Goal: Navigation & Orientation: Find specific page/section

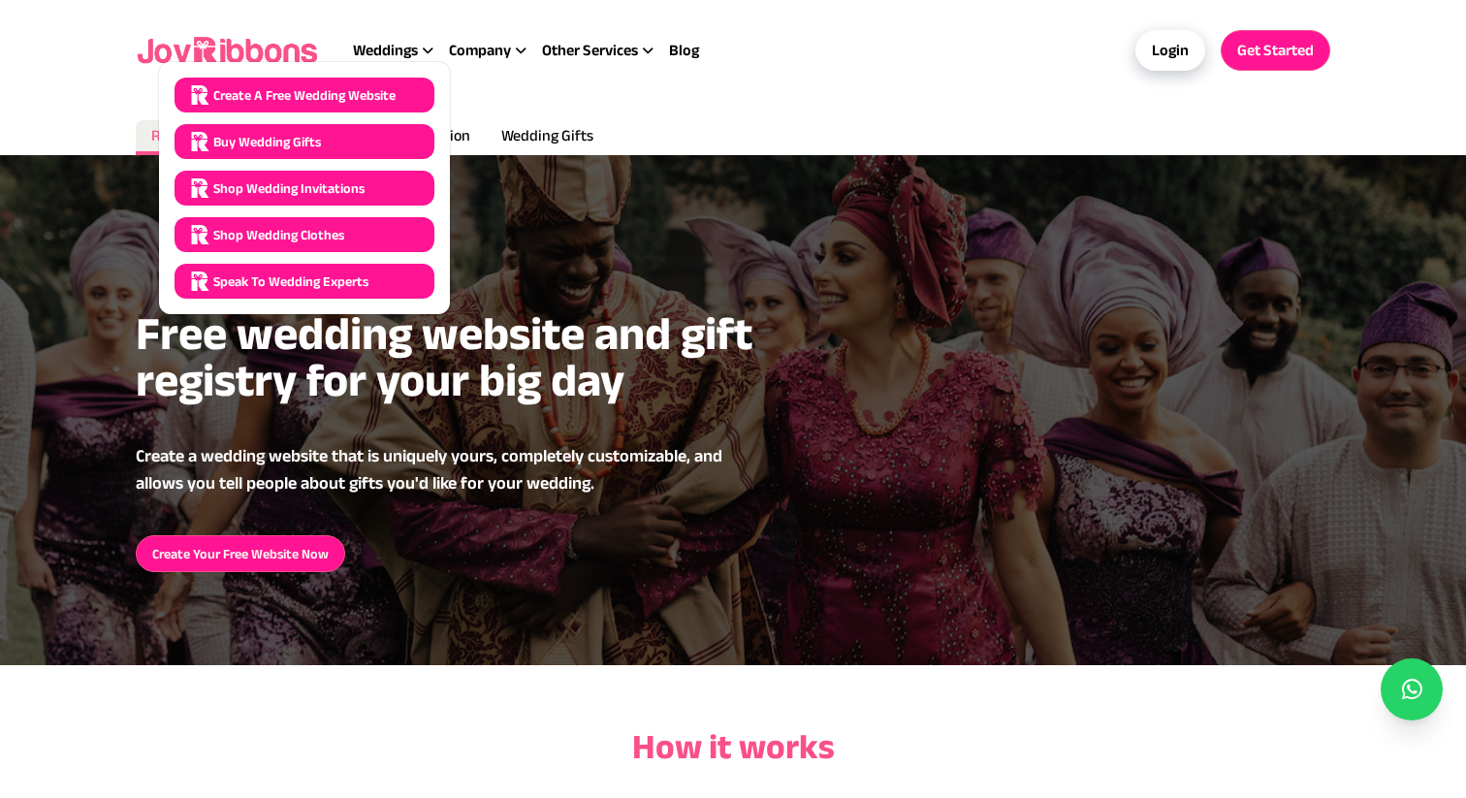
click at [304, 96] on span "Create a Free Wedding Website" at bounding box center [304, 94] width 182 height 19
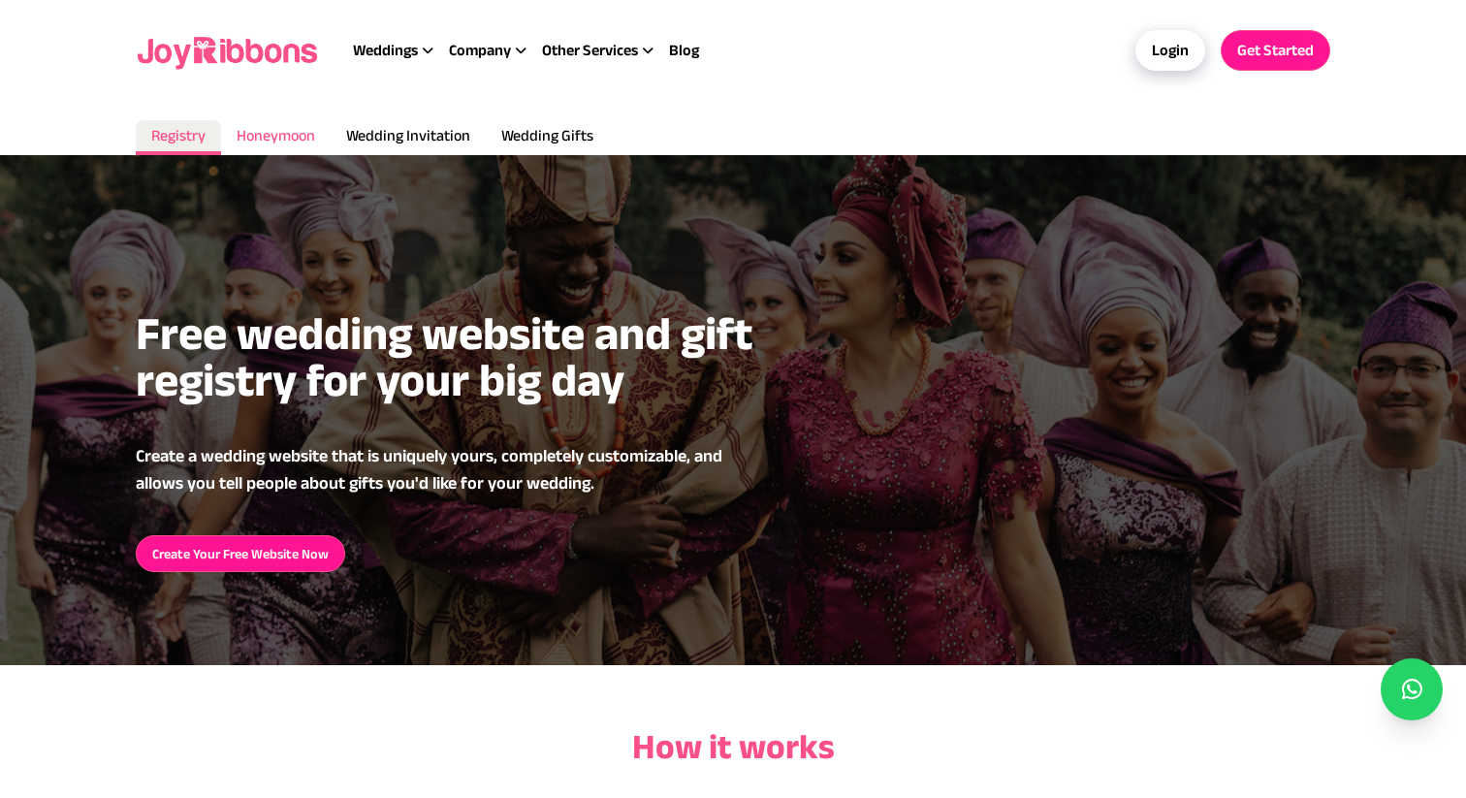
click at [266, 136] on span "Honeymoon" at bounding box center [276, 135] width 79 height 16
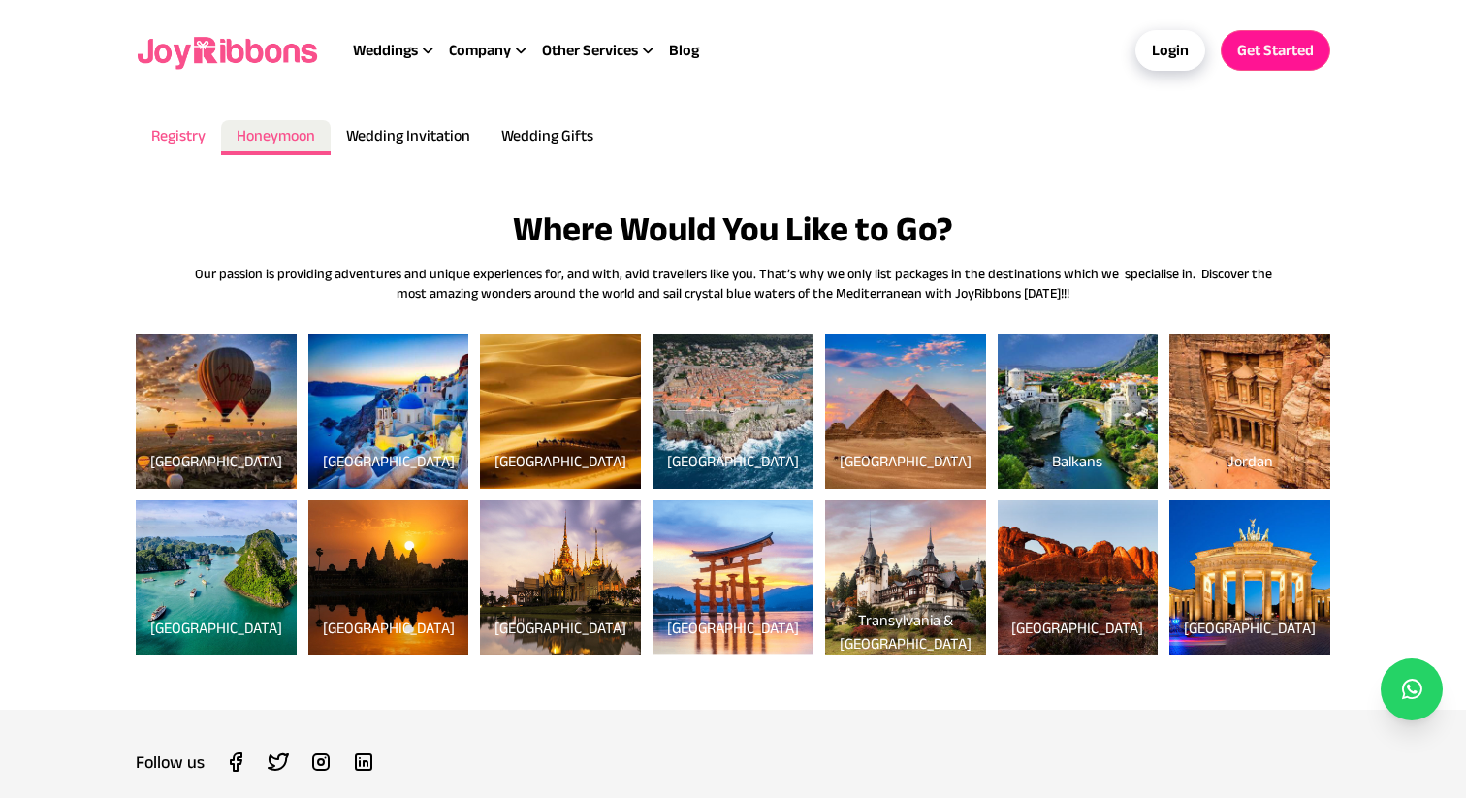
click at [181, 139] on span "Registry" at bounding box center [178, 135] width 54 height 16
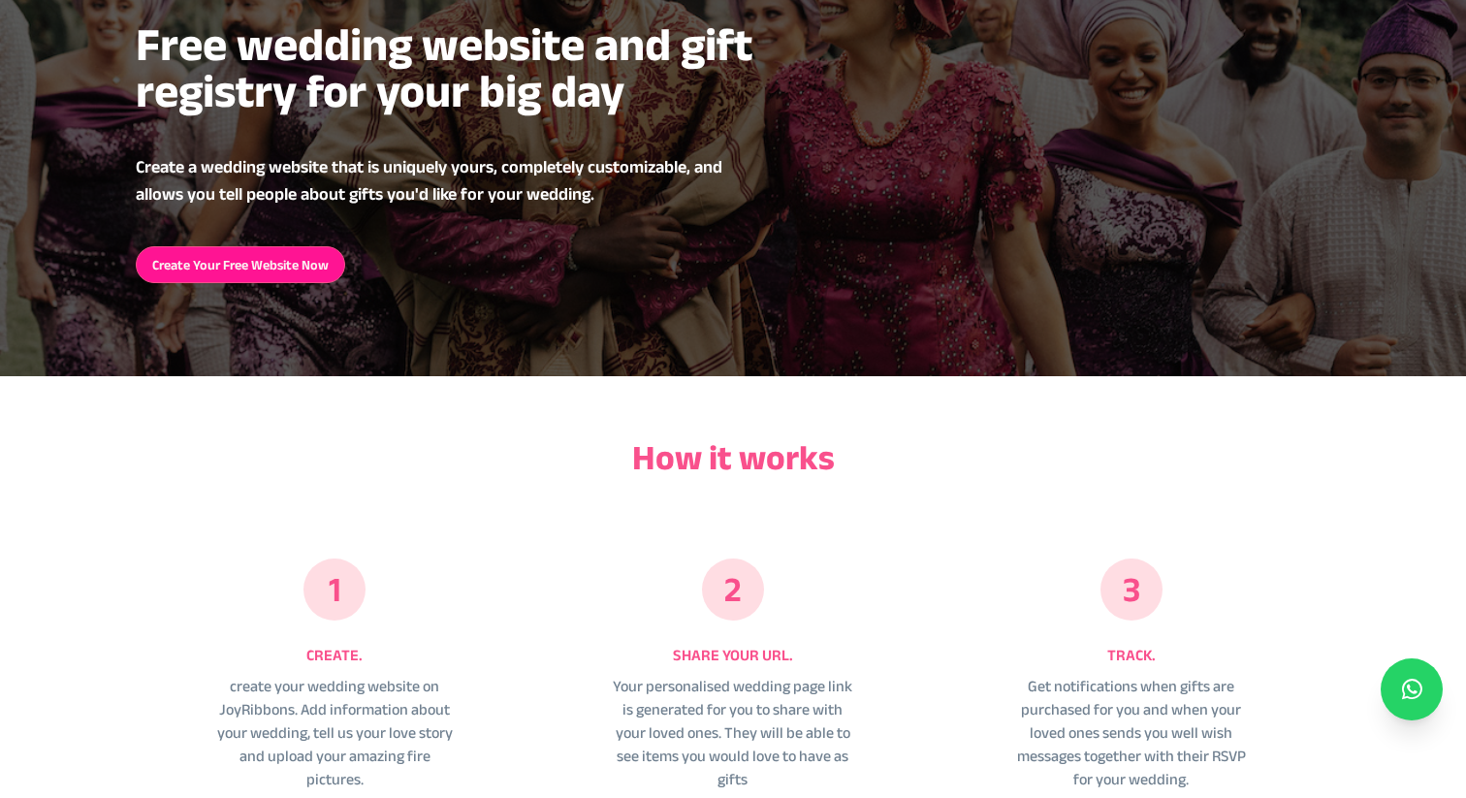
scroll to position [314, 0]
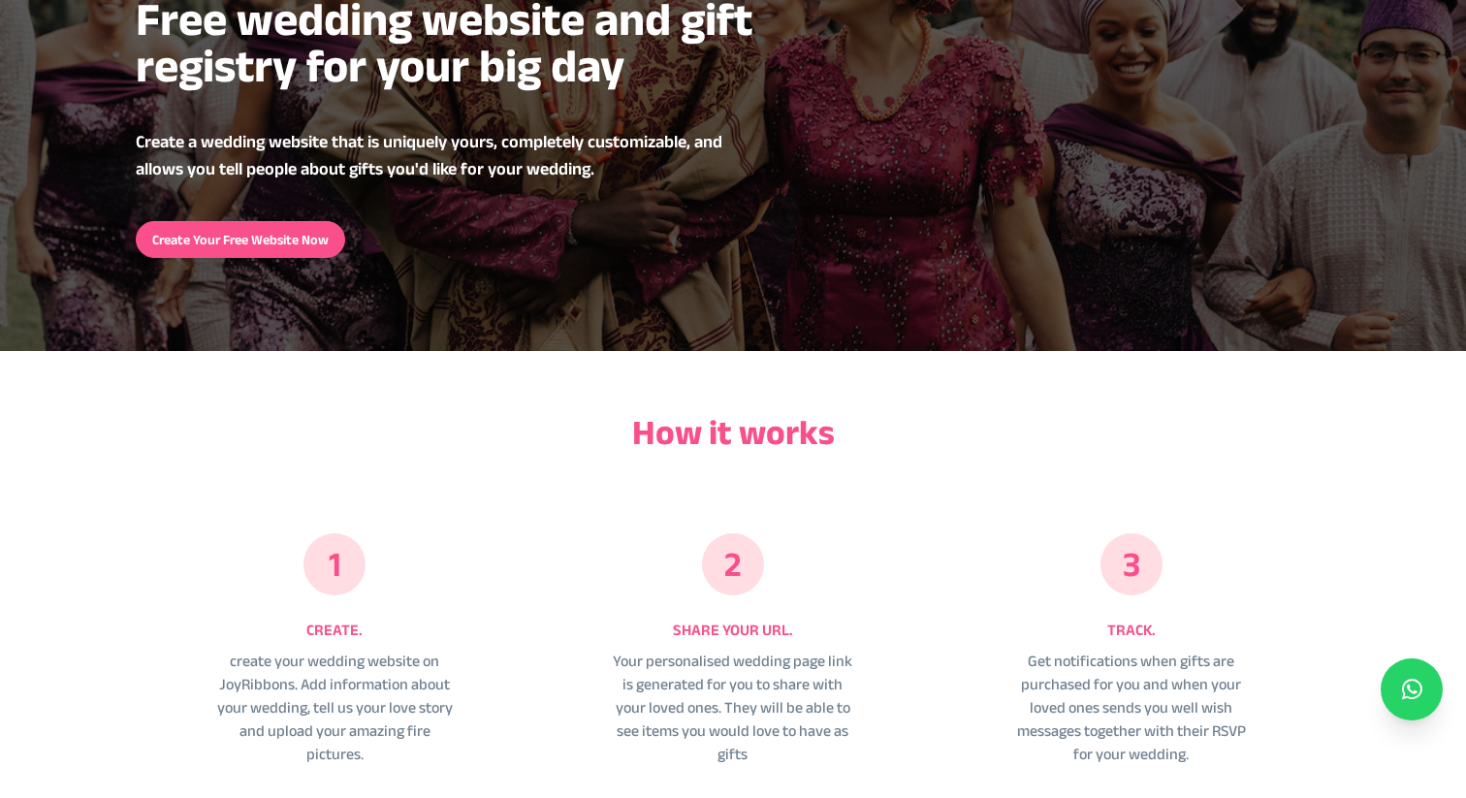
click at [279, 235] on link "Create Your Free Website Now" at bounding box center [240, 239] width 209 height 37
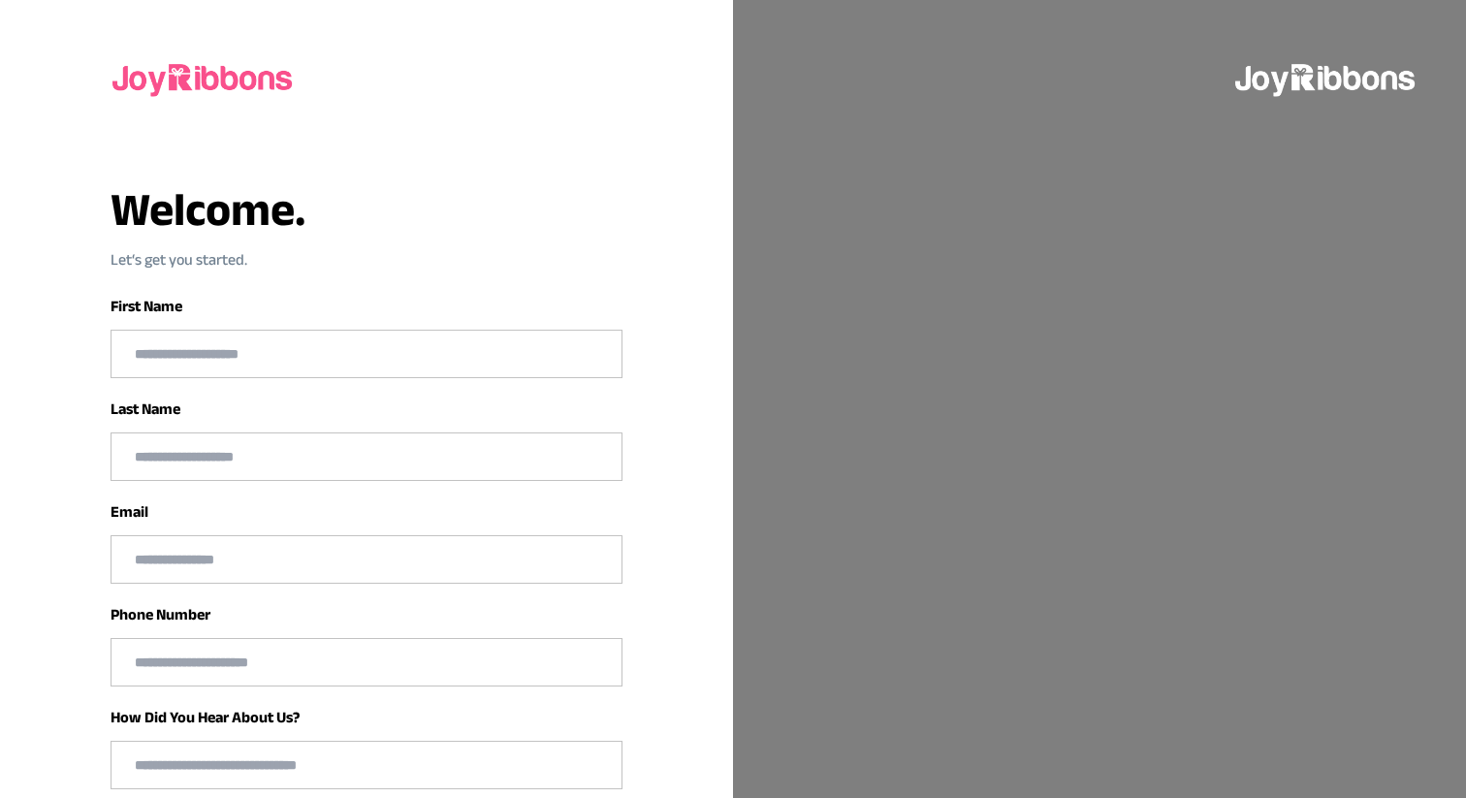
click at [215, 79] on img at bounding box center [204, 78] width 186 height 62
click at [137, 83] on img at bounding box center [204, 78] width 186 height 62
click at [1327, 86] on img at bounding box center [1326, 78] width 186 height 62
click at [183, 78] on img at bounding box center [204, 78] width 186 height 62
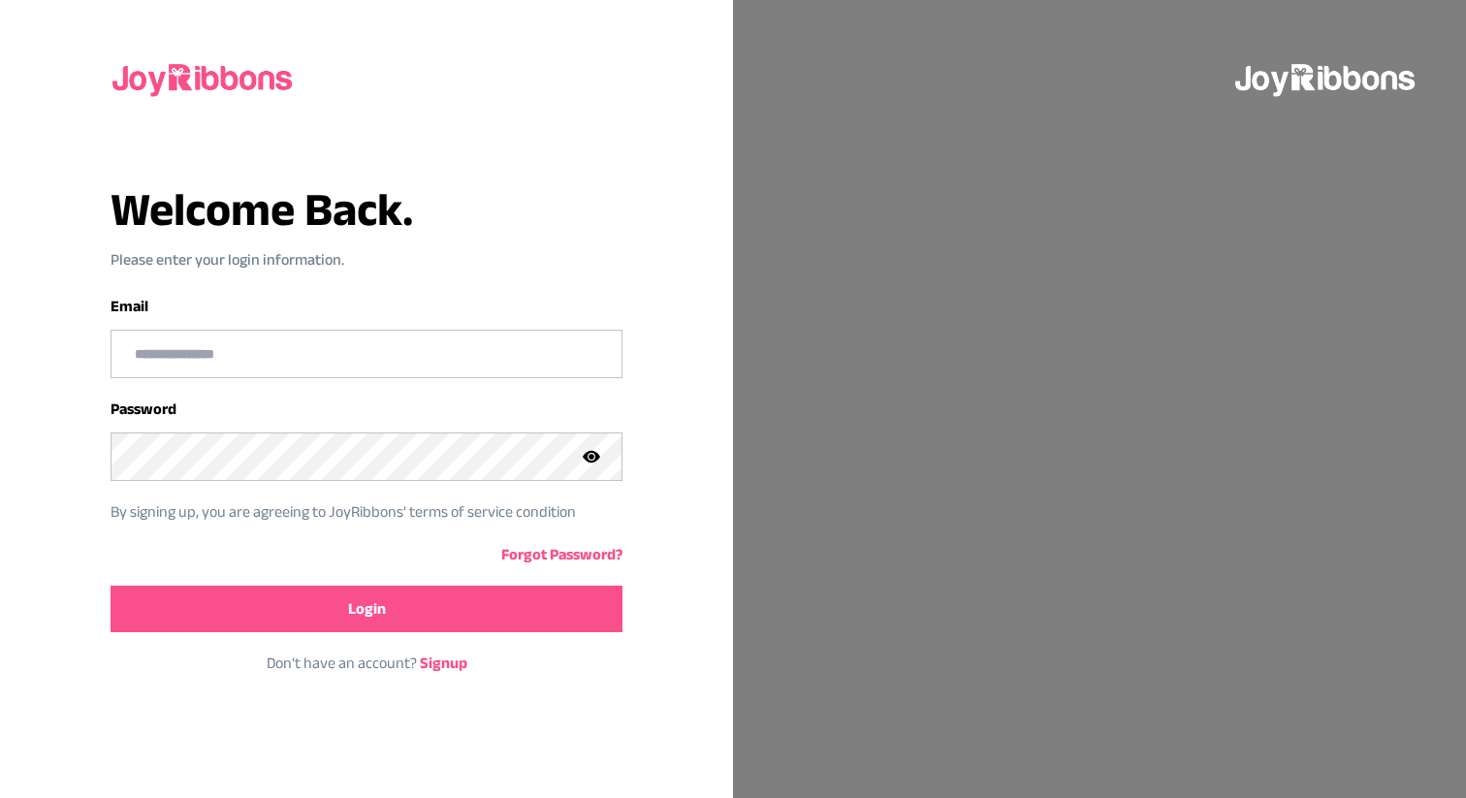
click at [221, 77] on img at bounding box center [204, 78] width 186 height 62
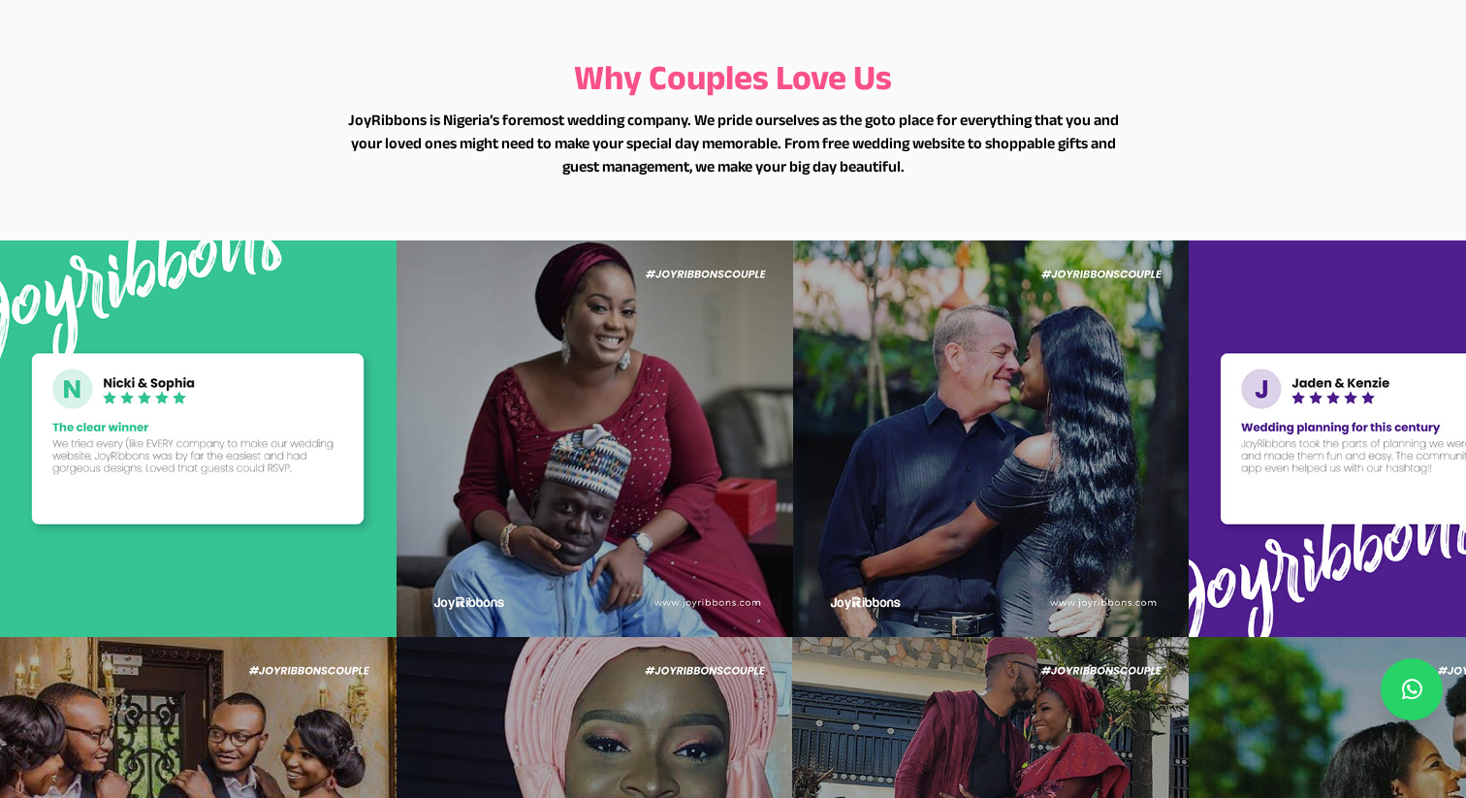
scroll to position [4122, 0]
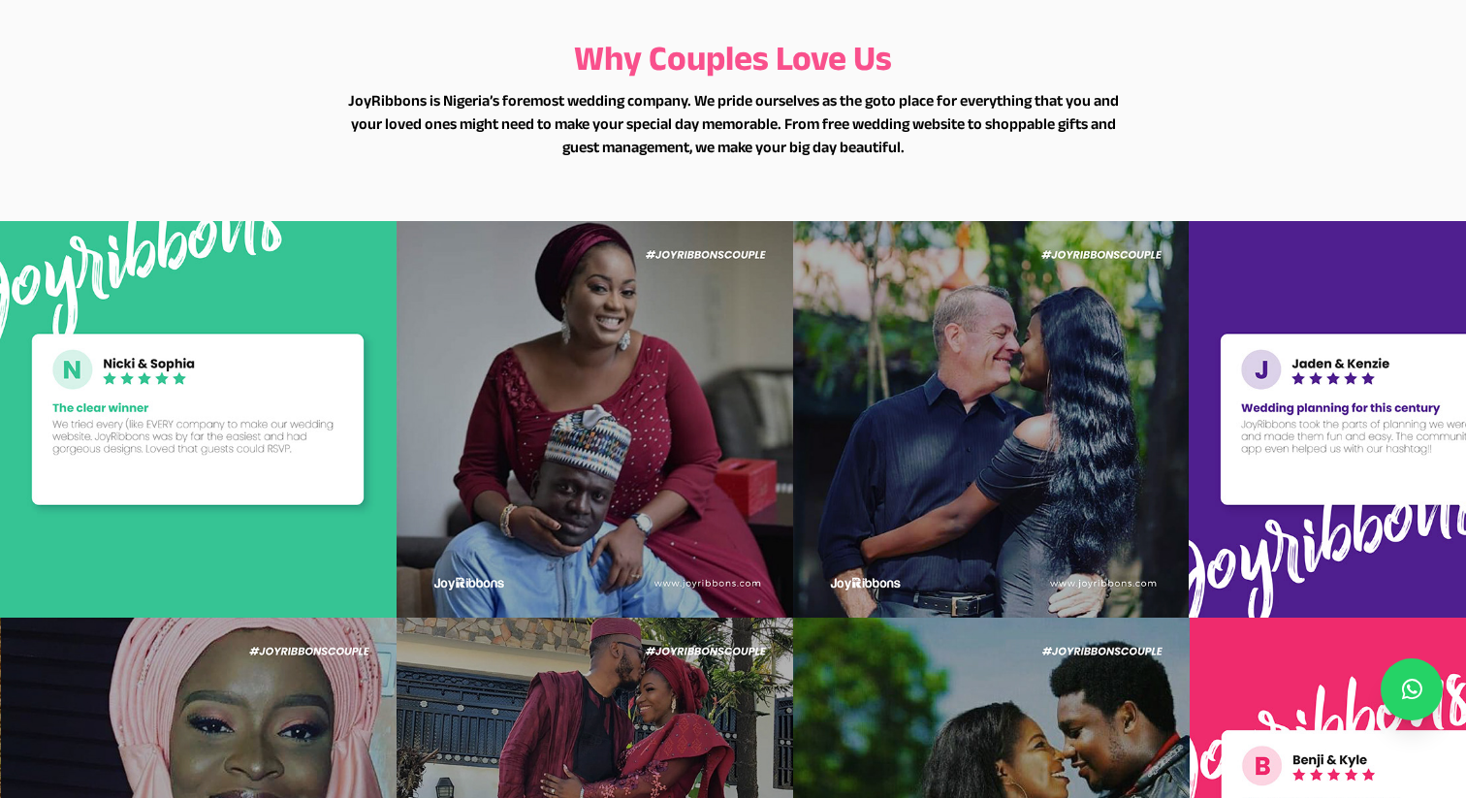
click at [850, 479] on img at bounding box center [991, 419] width 397 height 397
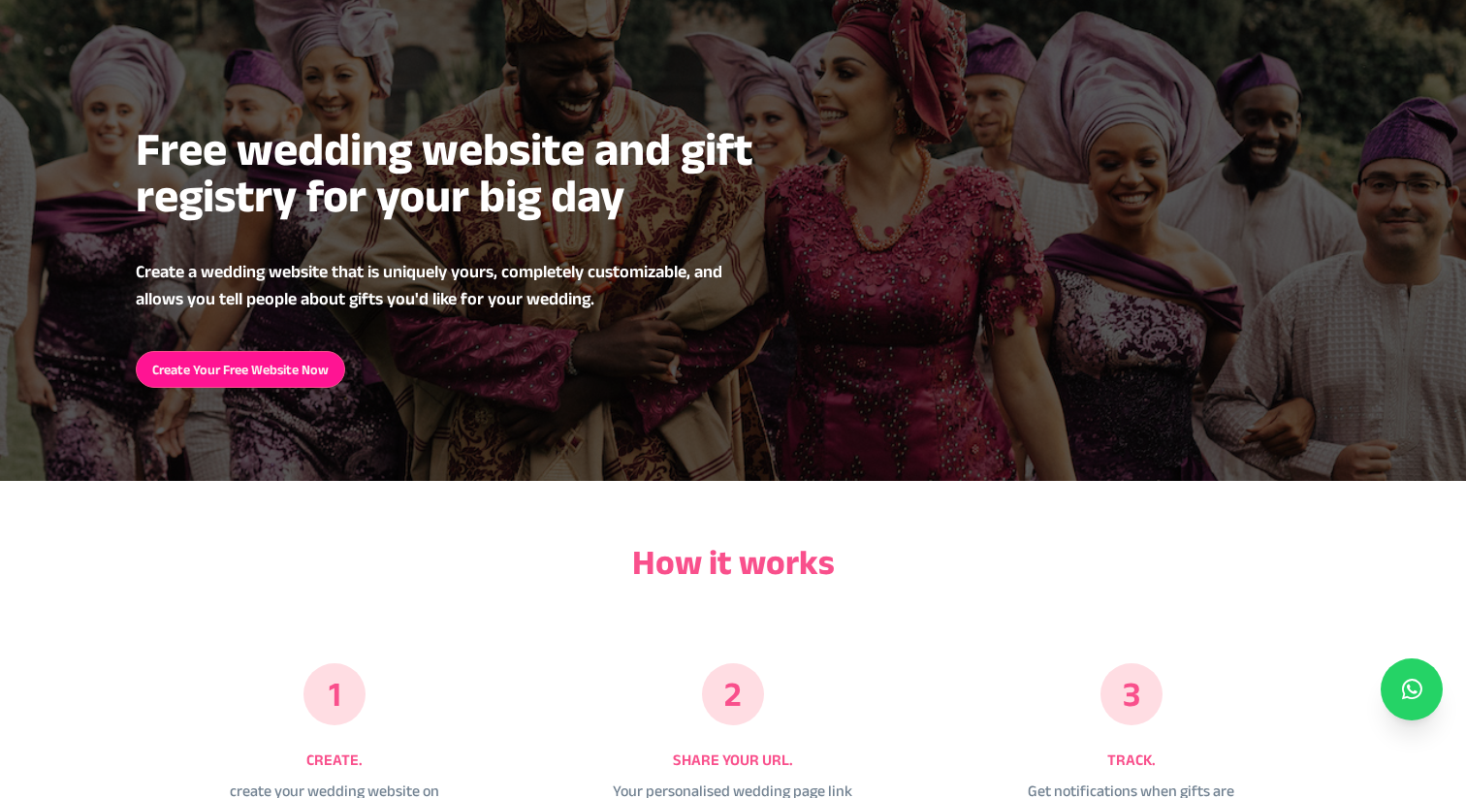
scroll to position [0, 0]
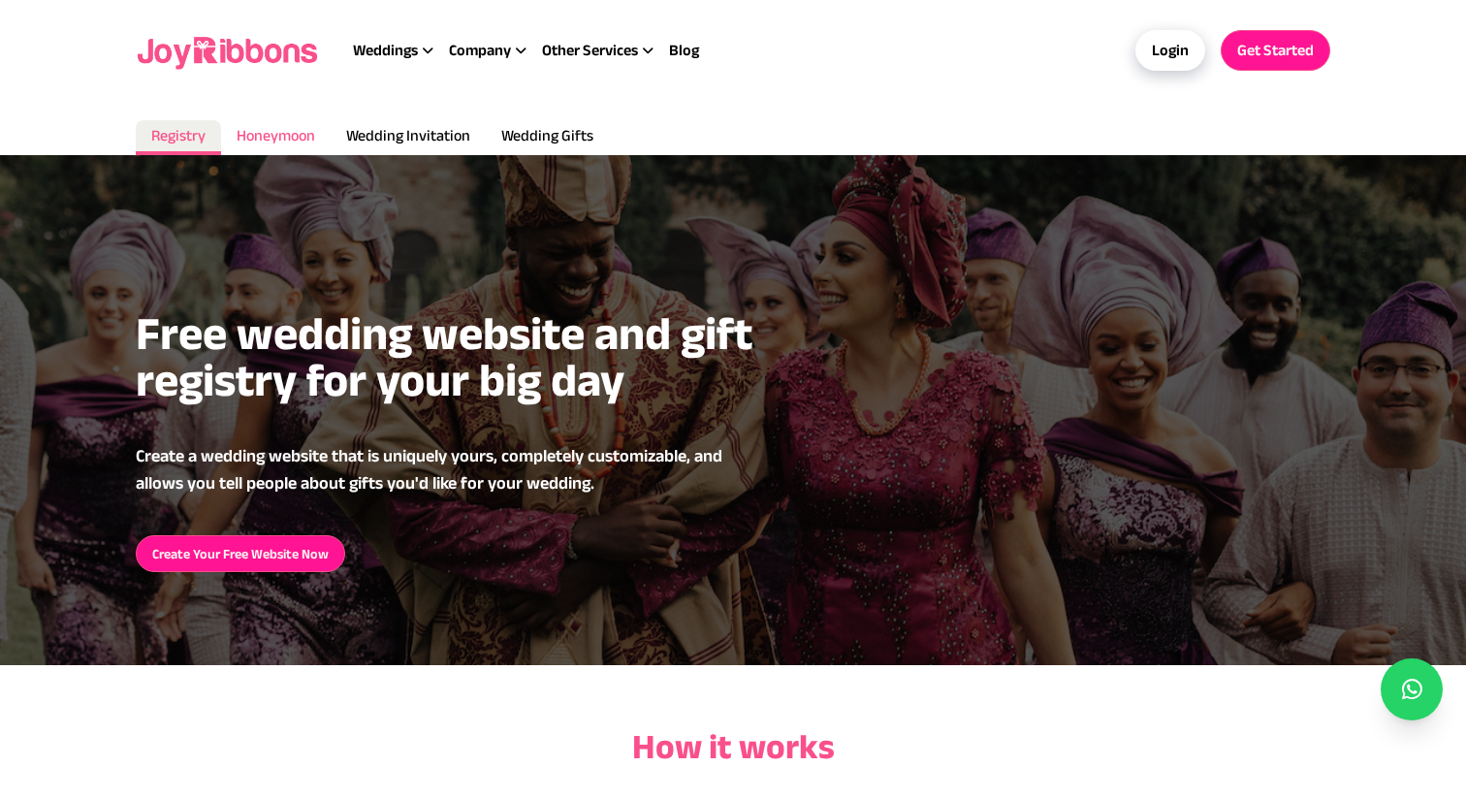
click at [298, 130] on span "Honeymoon" at bounding box center [276, 135] width 79 height 16
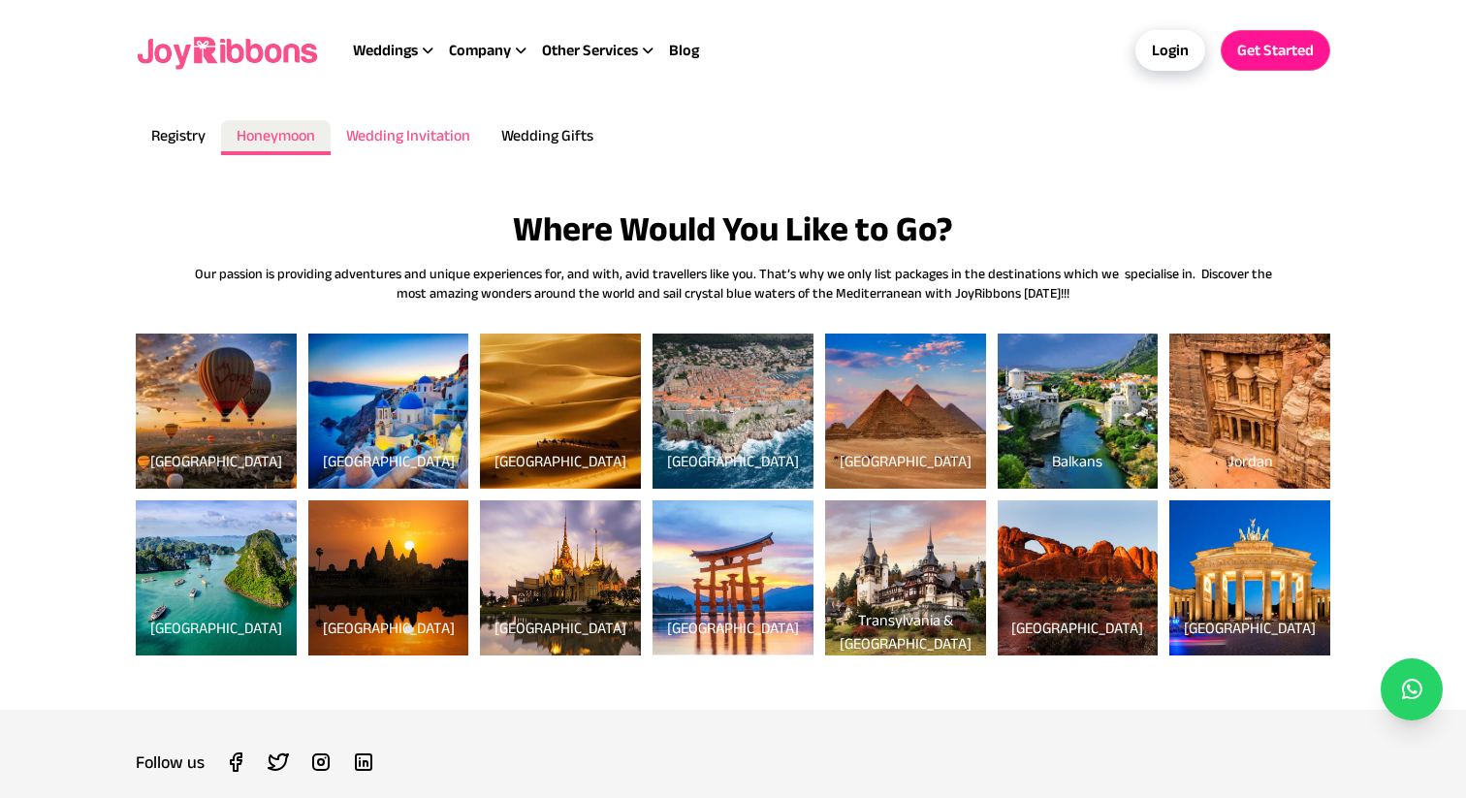
click at [397, 141] on span "Wedding Invitation" at bounding box center [408, 135] width 124 height 16
click at [421, 139] on span "Wedding Invitation" at bounding box center [408, 135] width 124 height 16
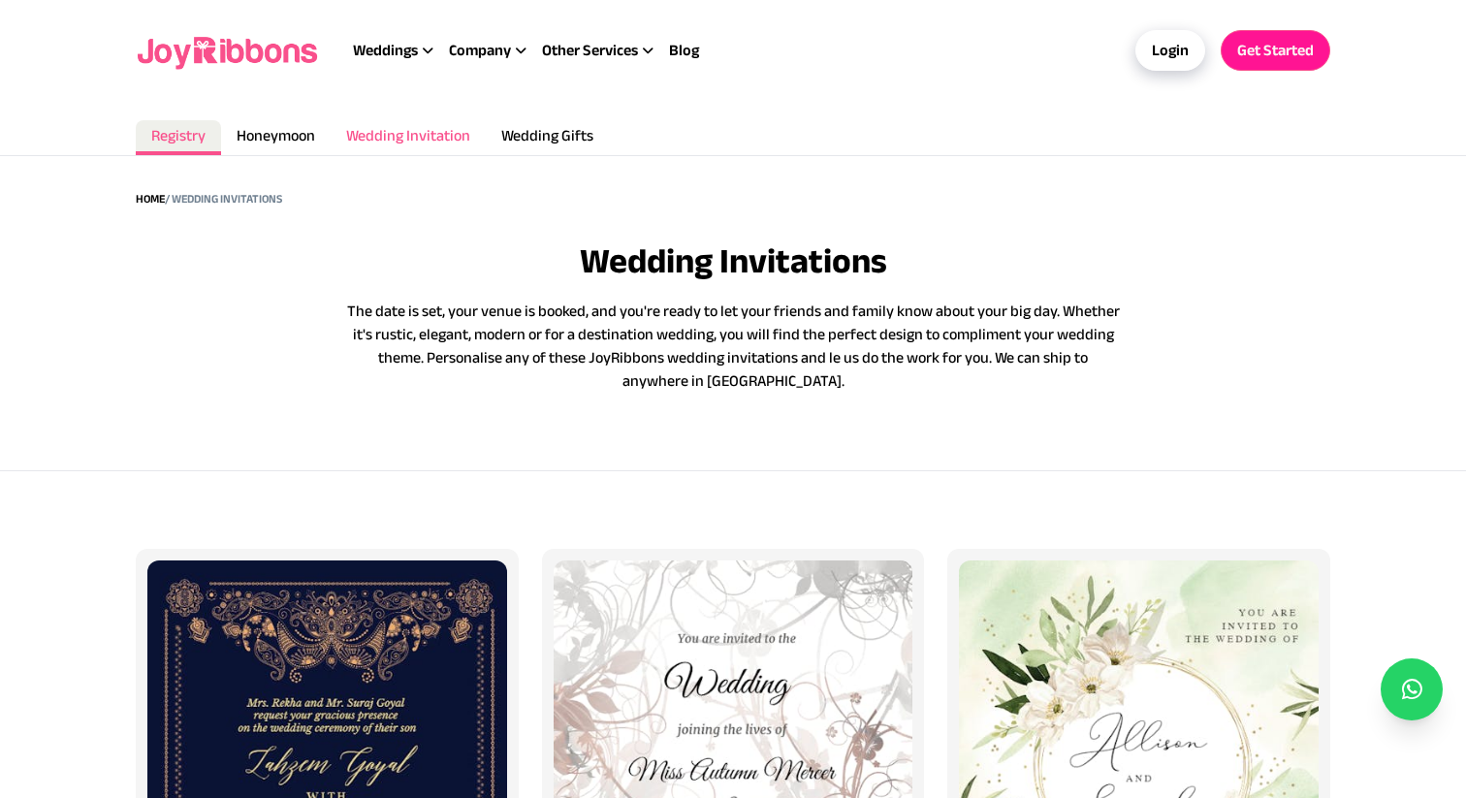
click at [435, 135] on span "Wedding Invitation" at bounding box center [408, 135] width 124 height 16
click at [146, 197] on link "Home" at bounding box center [150, 198] width 29 height 13
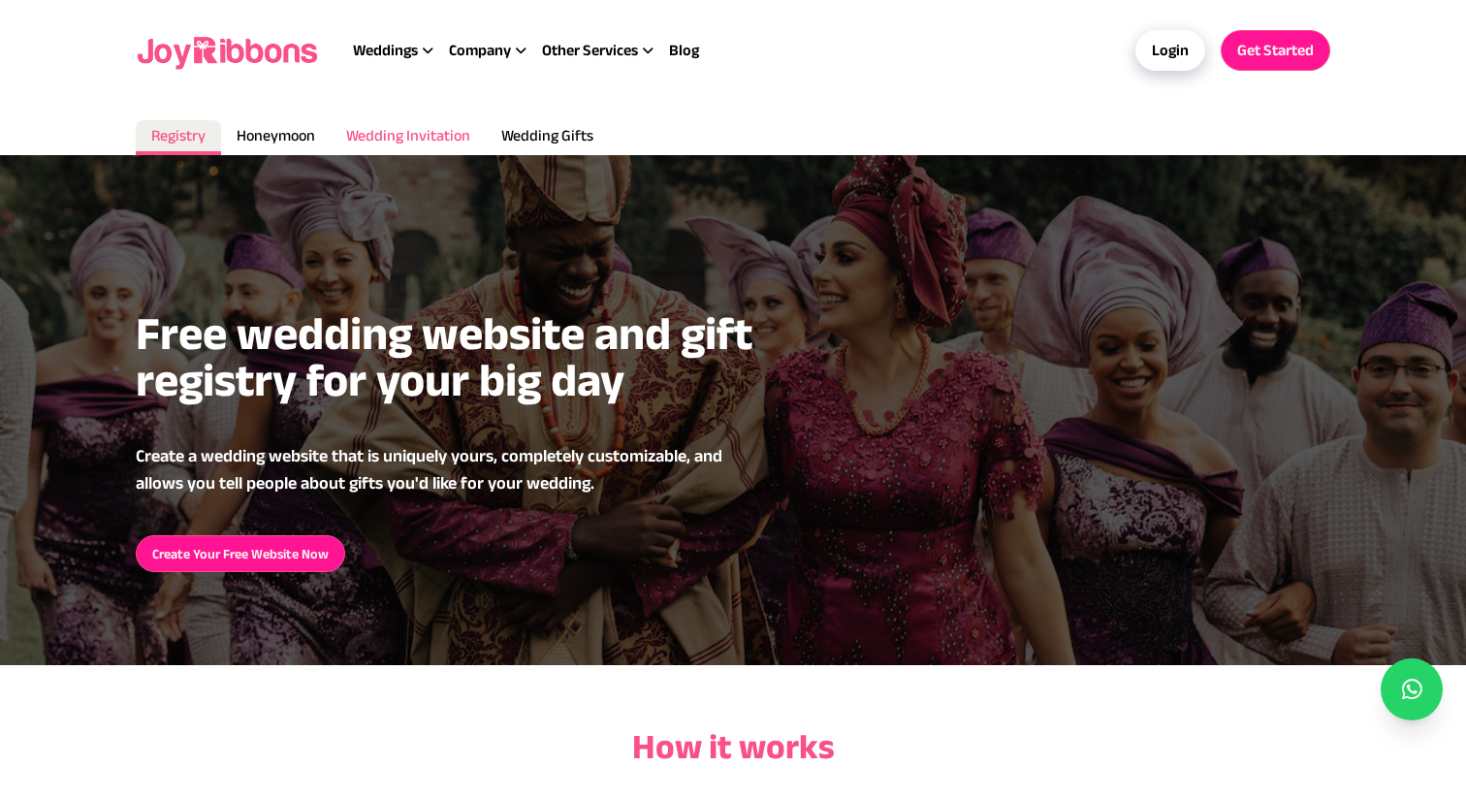
click at [406, 135] on span "Wedding Invitation" at bounding box center [408, 135] width 124 height 16
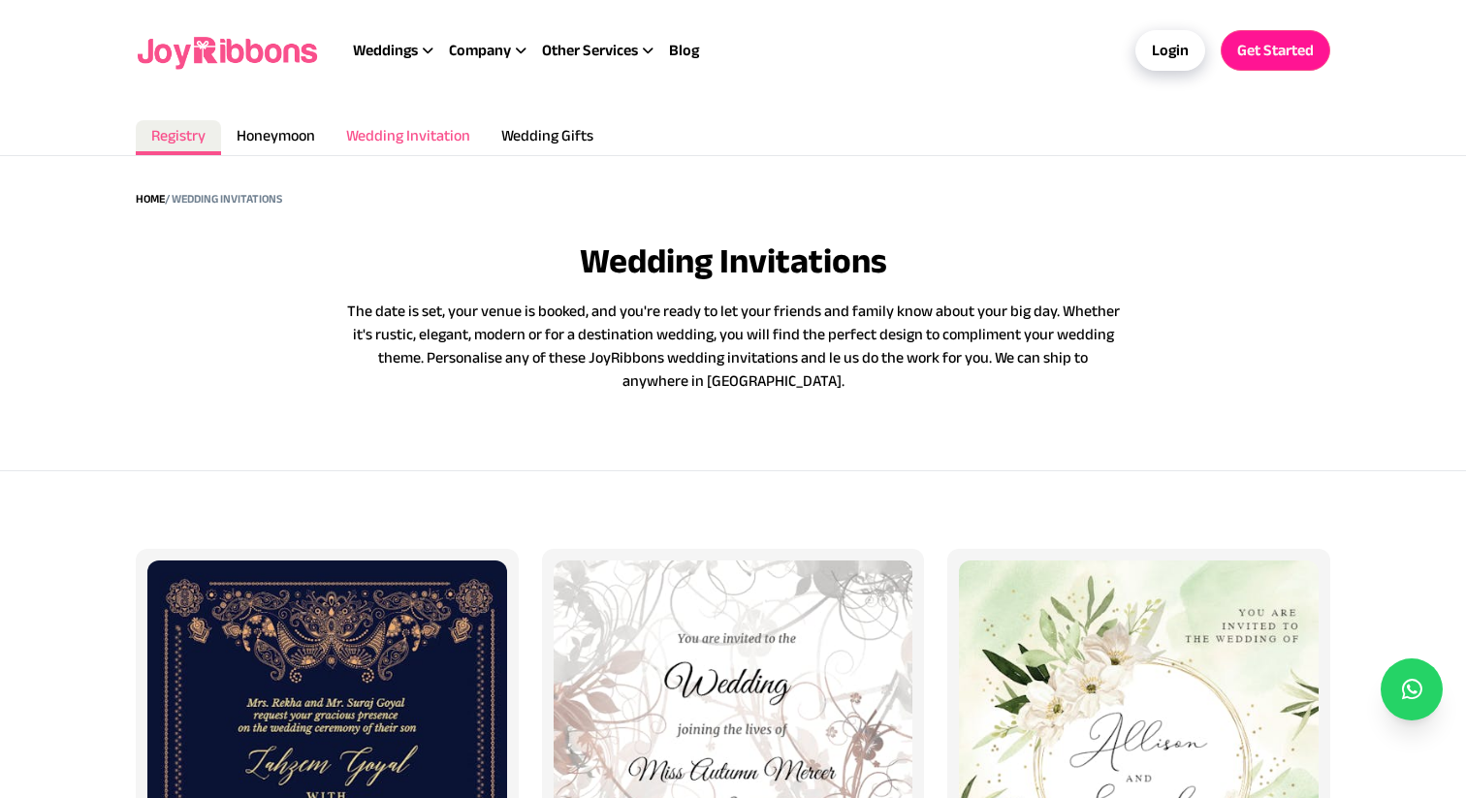
click at [399, 130] on span "Wedding Invitation" at bounding box center [408, 135] width 124 height 16
click at [276, 134] on span "Honeymoon" at bounding box center [276, 135] width 79 height 16
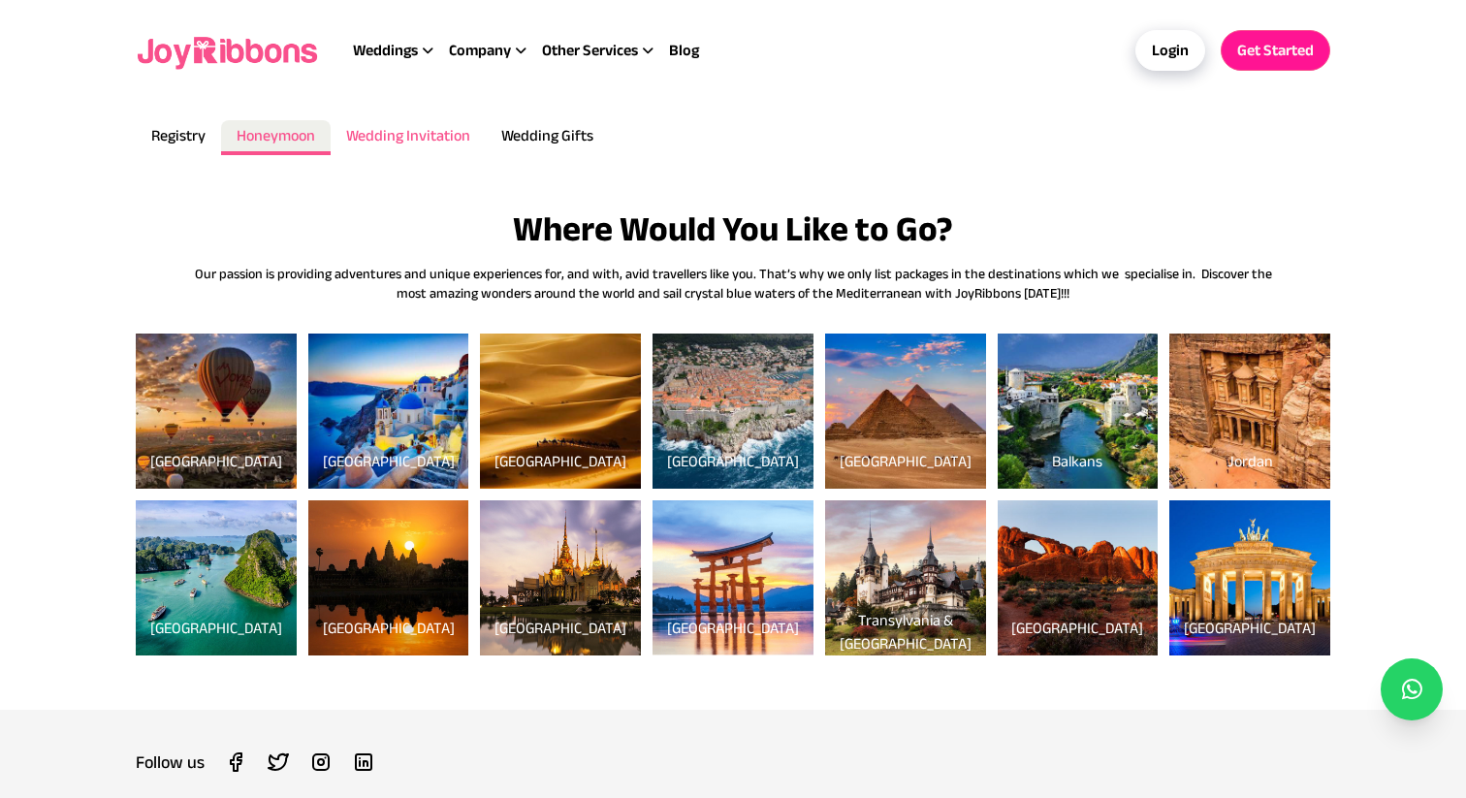
click at [410, 143] on li "Wedding Invitation" at bounding box center [408, 137] width 155 height 35
